Goal: Transaction & Acquisition: Purchase product/service

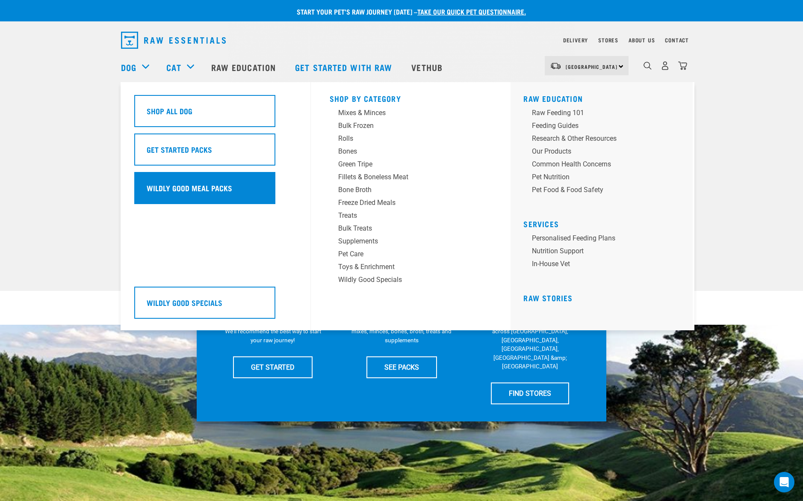
click at [220, 184] on h5 "Wildly Good Meal Packs" at bounding box center [190, 187] width 86 height 11
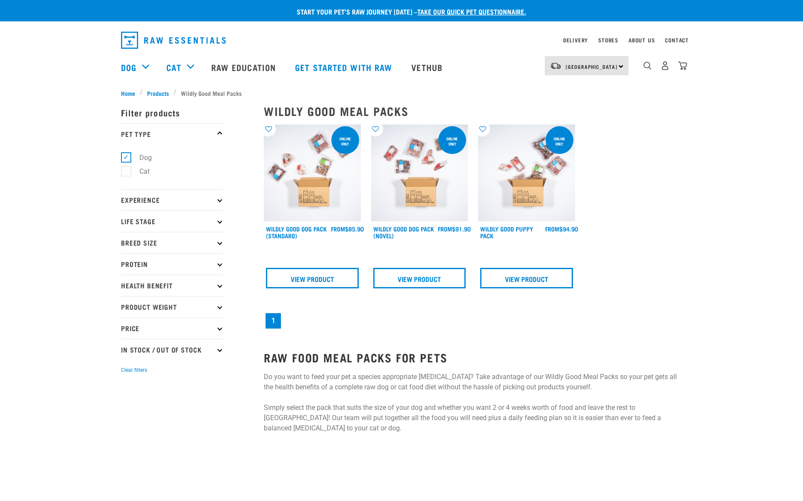
click at [307, 188] on img at bounding box center [312, 172] width 97 height 97
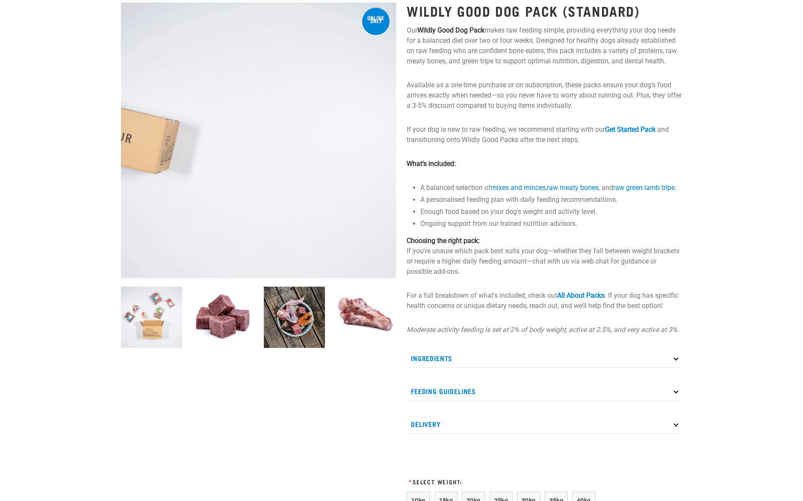
scroll to position [210, 0]
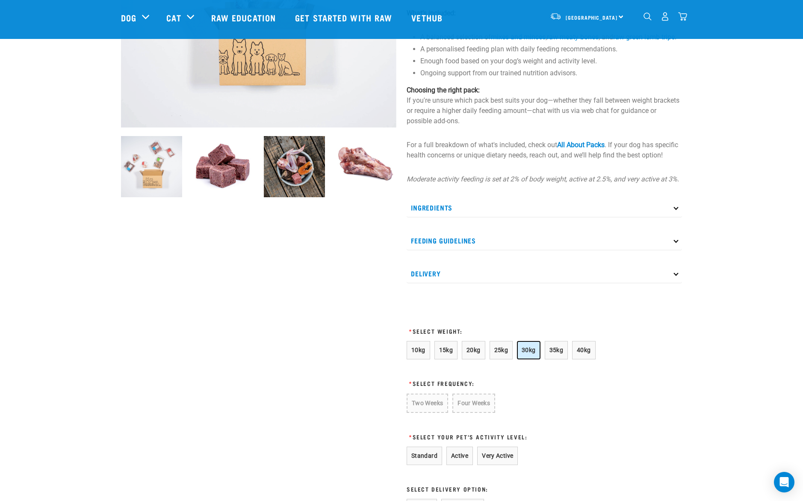
click at [523, 353] on span "30kg" at bounding box center [529, 350] width 14 height 7
click at [434, 412] on button "Two Weeks" at bounding box center [427, 403] width 41 height 18
click at [428, 464] on button "Standard" at bounding box center [425, 455] width 36 height 18
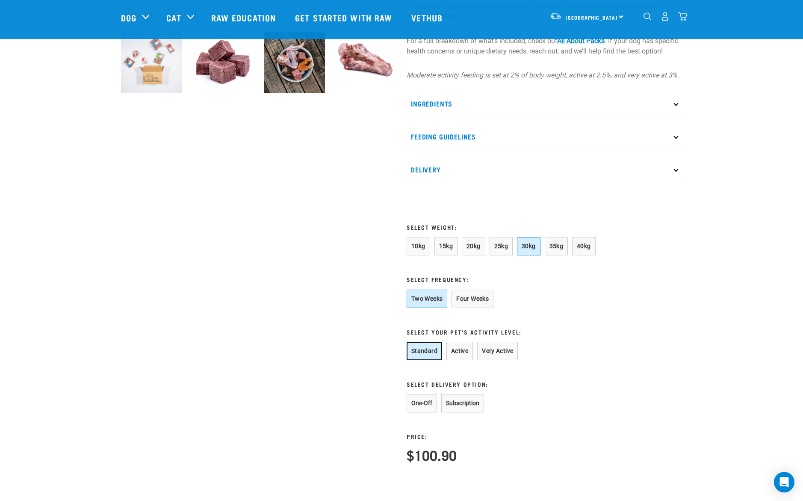
scroll to position [358, 0]
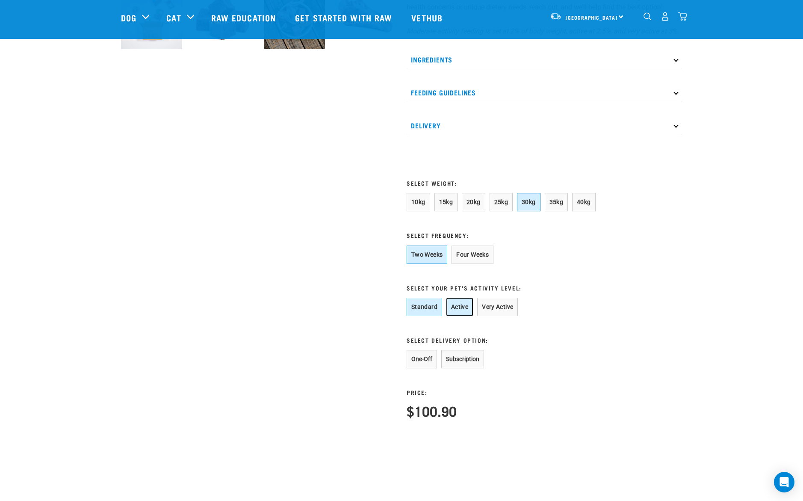
click at [463, 316] on button "Active" at bounding box center [460, 307] width 27 height 18
click at [502, 316] on button "Very Active" at bounding box center [497, 307] width 41 height 18
click at [428, 316] on button "Standard" at bounding box center [425, 307] width 36 height 18
click at [501, 211] on button "25kg" at bounding box center [502, 202] width 24 height 18
click at [530, 205] on span "30kg" at bounding box center [529, 201] width 14 height 7
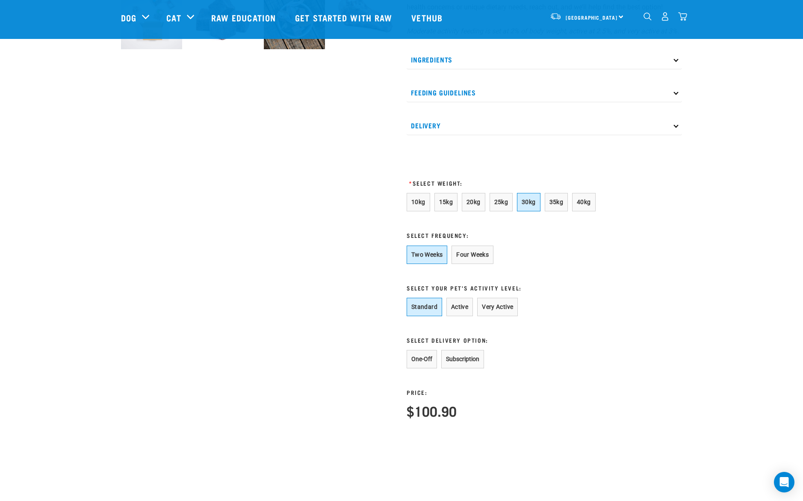
click at [83, 204] on div "Start your pet’s raw journey today – take our quick pet questionnaire. Delivery…" at bounding box center [401, 52] width 803 height 821
